Goal: Information Seeking & Learning: Learn about a topic

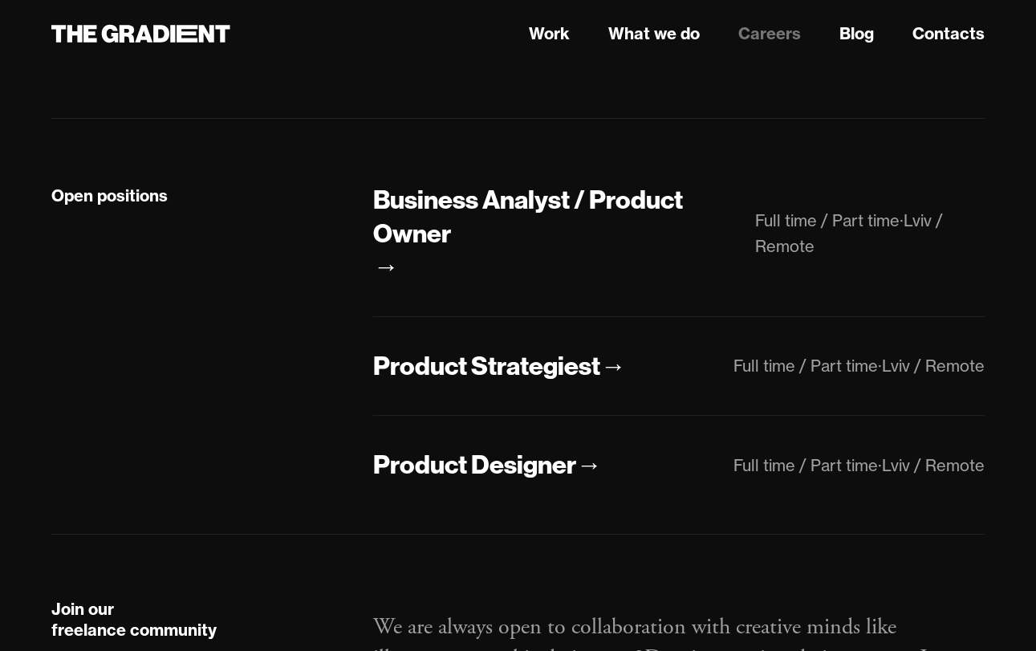
scroll to position [452, 0]
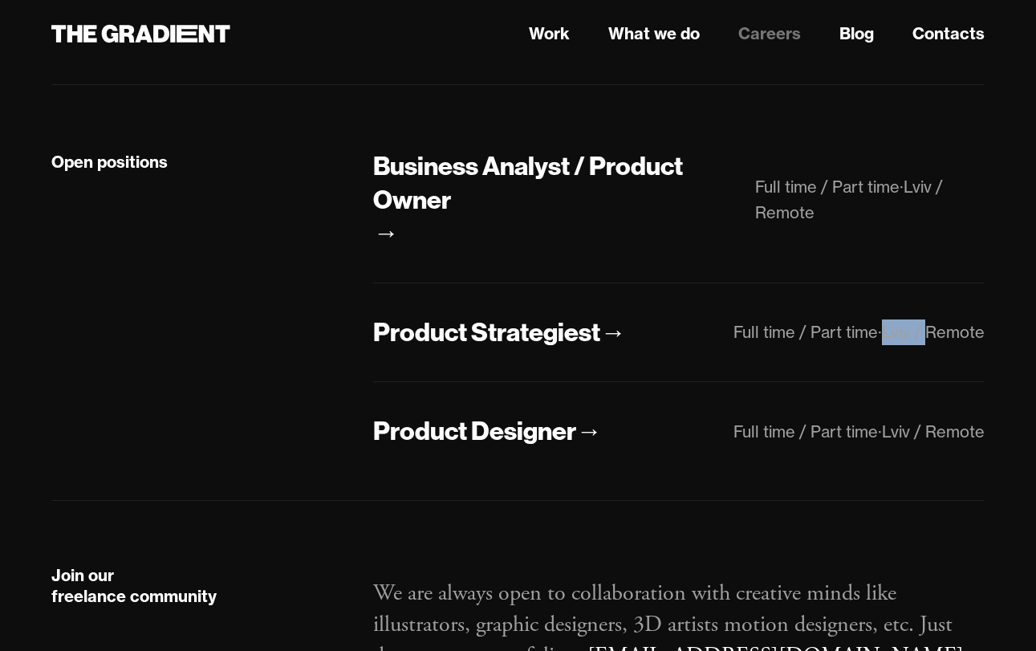
drag, startPoint x: 882, startPoint y: 333, endPoint x: 931, endPoint y: 333, distance: 49.0
click at [930, 333] on div "Full time / Part time · Lviv / Remote" at bounding box center [859, 332] width 251 height 26
click at [931, 333] on div "Lviv / Remote" at bounding box center [933, 332] width 103 height 20
click at [547, 433] on div "Product Designer" at bounding box center [474, 431] width 203 height 34
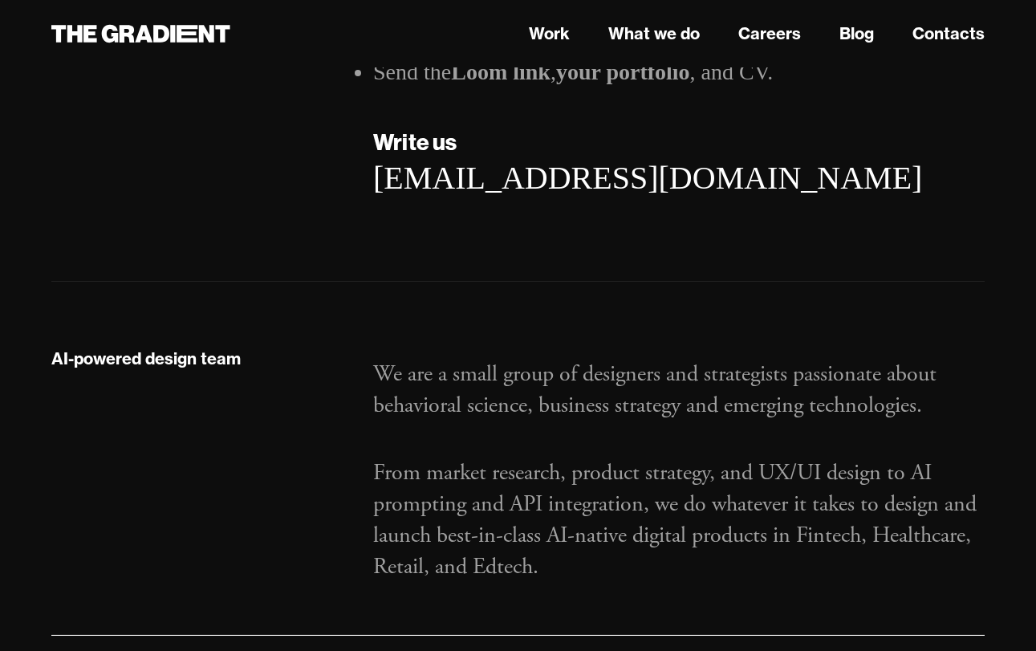
scroll to position [3813, 0]
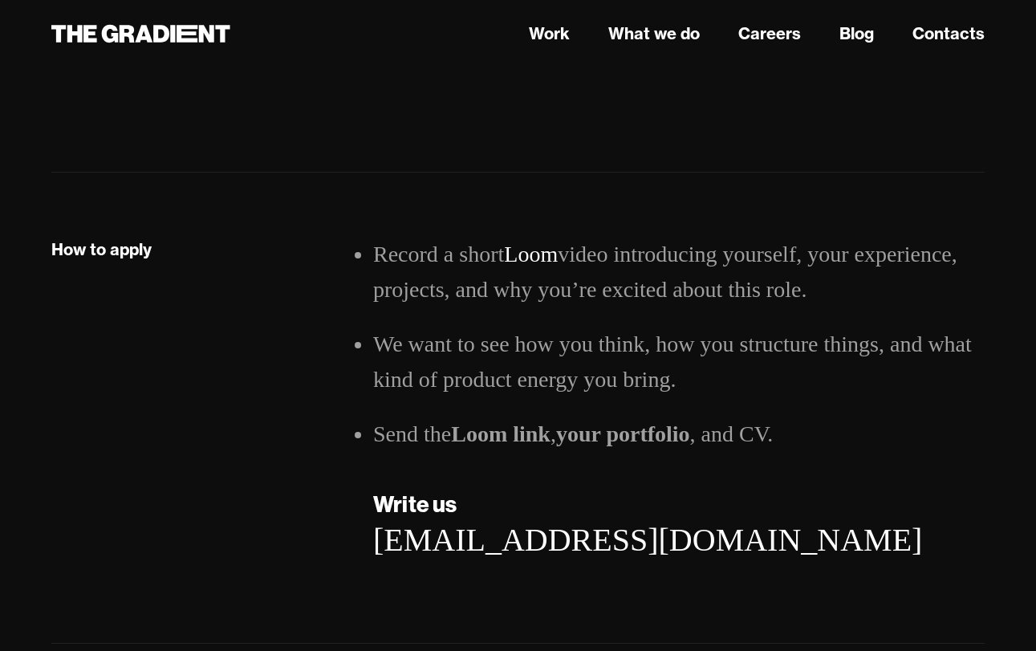
scroll to position [2513, 0]
